Goal: Task Accomplishment & Management: Manage account settings

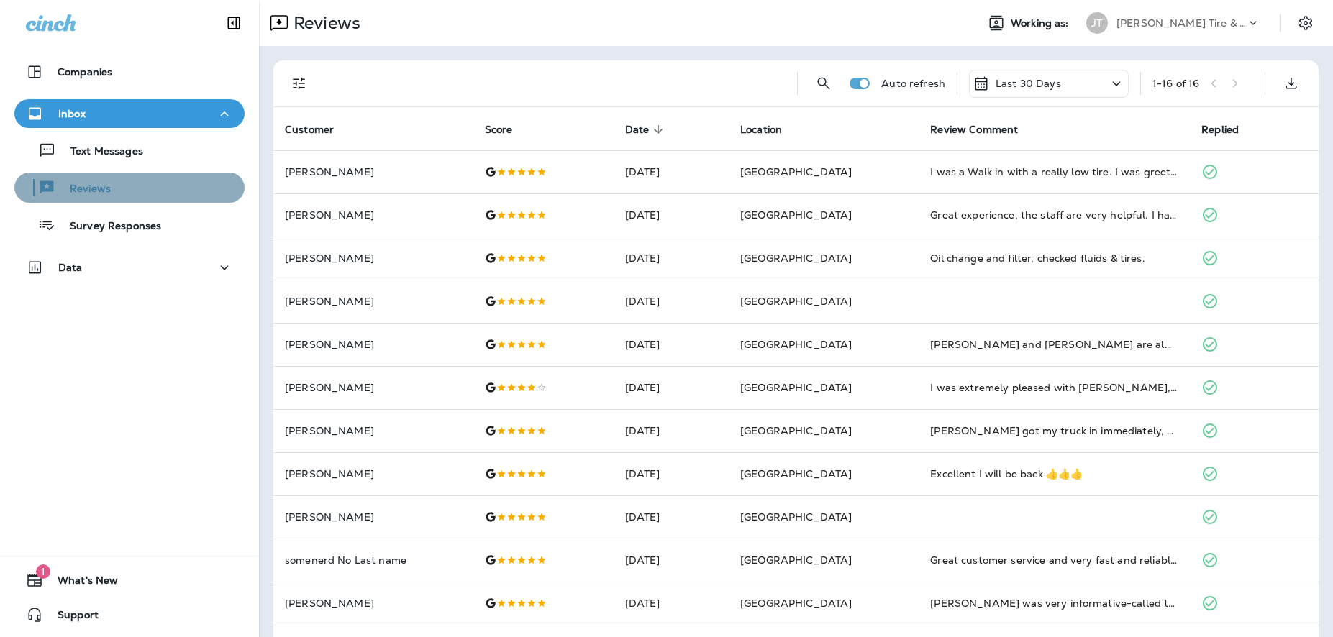
click at [165, 195] on div "Reviews" at bounding box center [129, 188] width 219 height 22
click at [117, 196] on div "Reviews" at bounding box center [129, 188] width 219 height 22
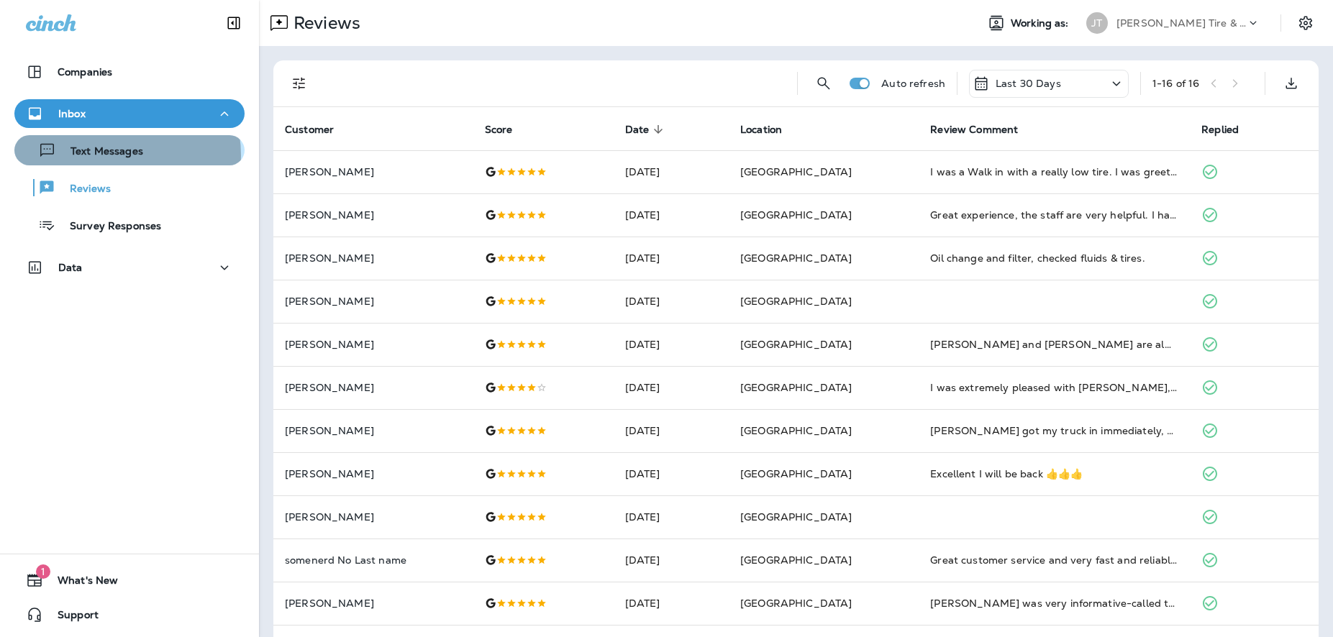
click at [107, 155] on p "Text Messages" at bounding box center [99, 152] width 87 height 14
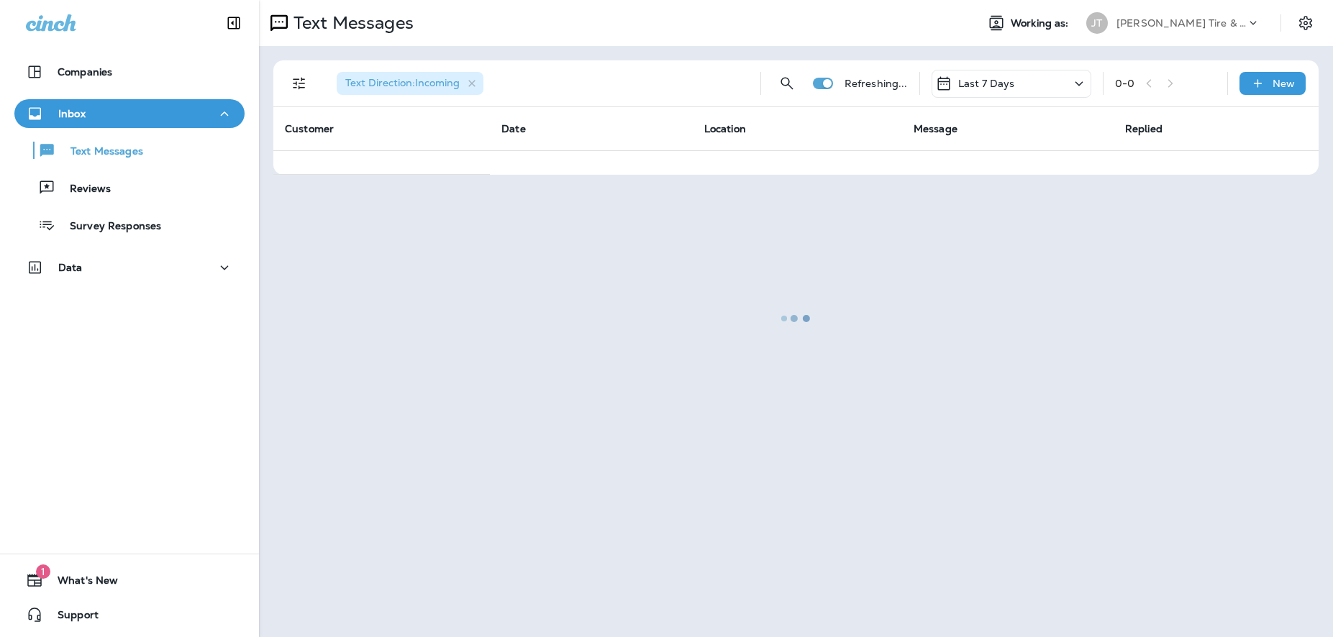
click at [87, 109] on div "Inbox" at bounding box center [129, 114] width 207 height 18
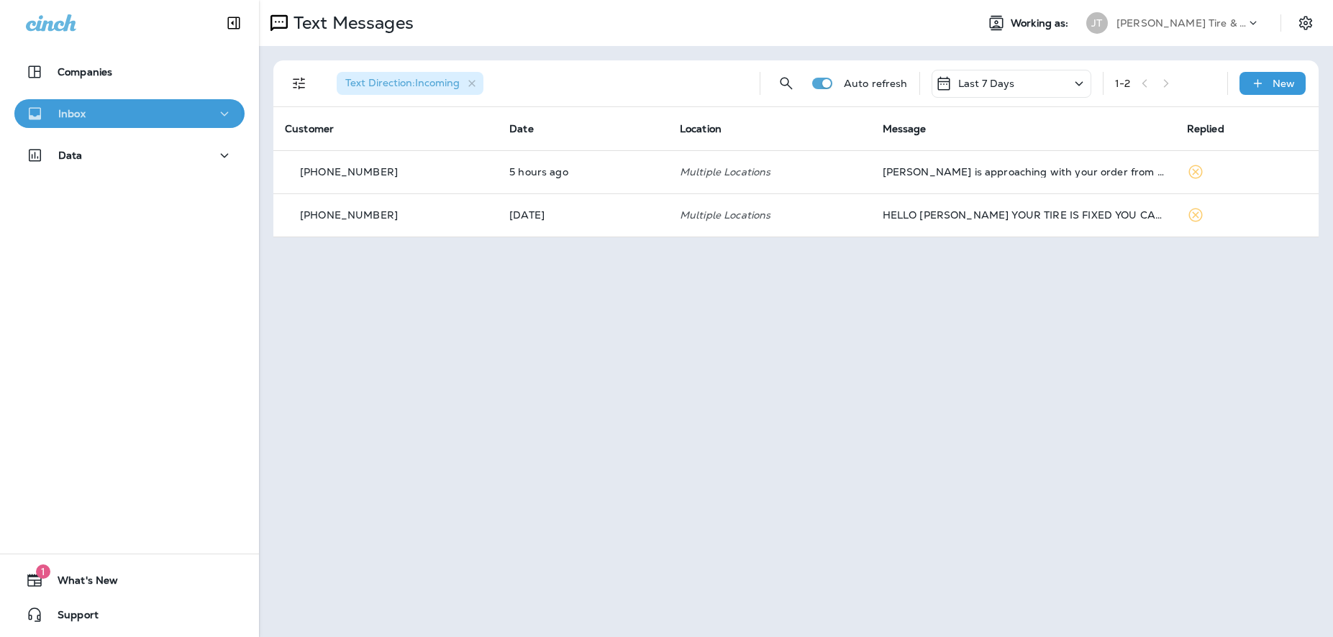
click at [126, 122] on div "Inbox" at bounding box center [129, 114] width 207 height 18
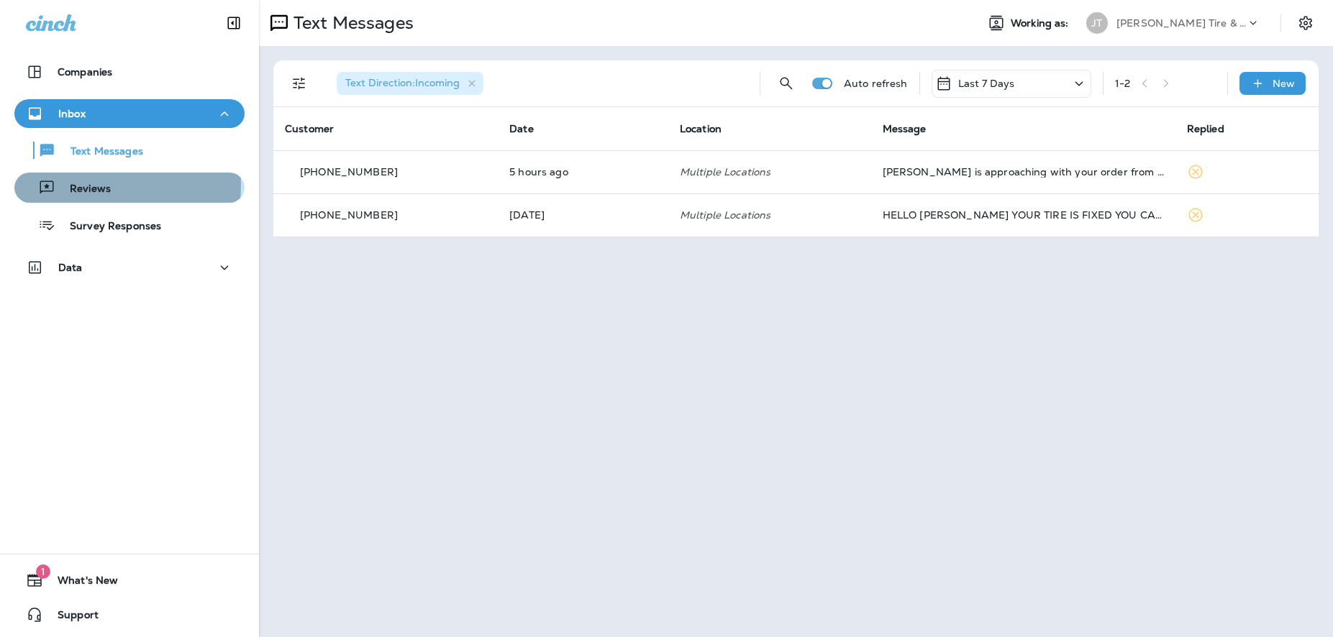
click at [98, 185] on p "Reviews" at bounding box center [82, 190] width 55 height 14
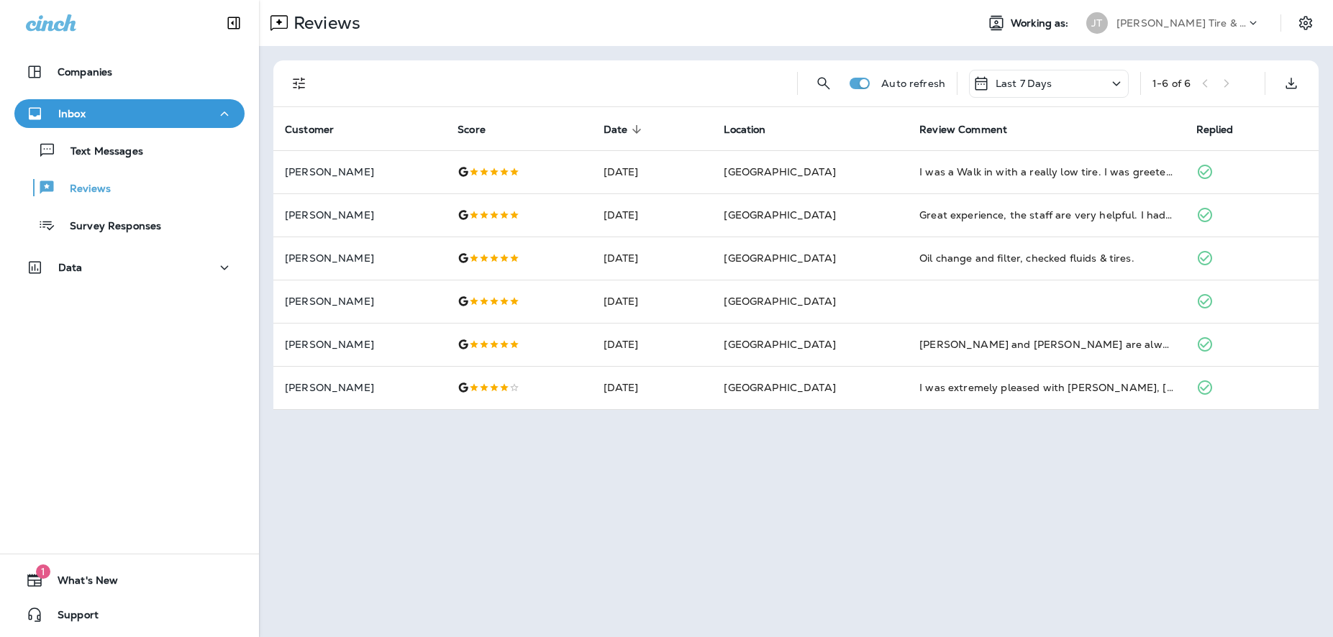
click at [426, 430] on div "Reviews Working as: [PERSON_NAME] Tire & Auto Auto refresh Last 7 Days 1 - 6 of…" at bounding box center [796, 318] width 1074 height 637
